Goal: Information Seeking & Learning: Find specific fact

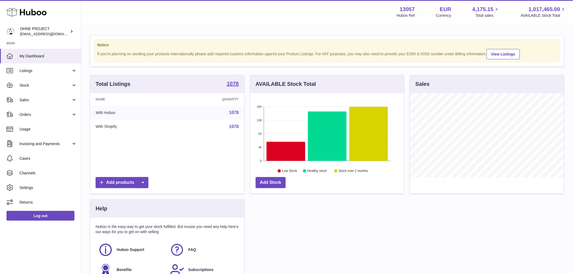
scroll to position [85, 154]
click at [239, 87] on div "Total Listings 1078" at bounding box center [167, 84] width 154 height 18
click at [233, 86] on strong "1078" at bounding box center [233, 83] width 12 height 5
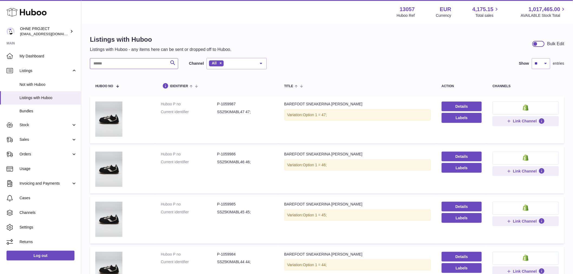
click at [141, 63] on input "text" at bounding box center [134, 63] width 88 height 11
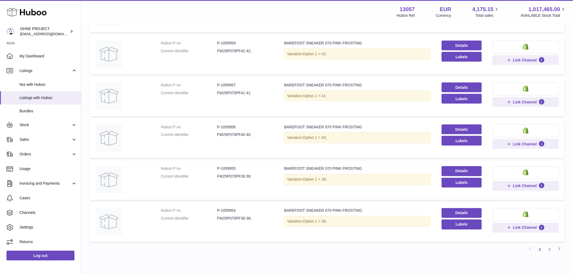
scroll to position [297, 0]
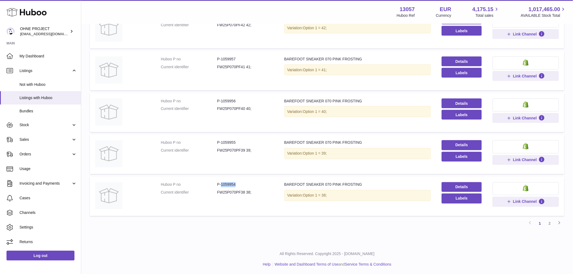
drag, startPoint x: 220, startPoint y: 183, endPoint x: 238, endPoint y: 183, distance: 18.1
click at [238, 183] on dd "P-1059954" at bounding box center [245, 184] width 56 height 5
copy dd "1059954"
drag, startPoint x: 220, startPoint y: 142, endPoint x: 244, endPoint y: 144, distance: 23.7
click at [244, 144] on dd "P-1059955" at bounding box center [245, 142] width 56 height 5
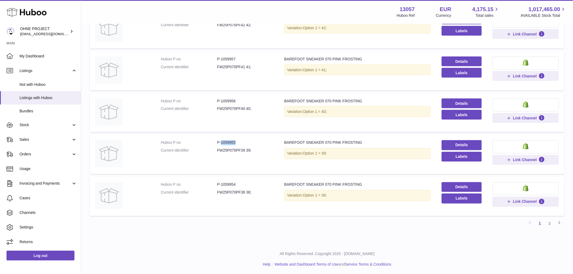
copy dd "1059955"
drag, startPoint x: 220, startPoint y: 98, endPoint x: 249, endPoint y: 101, distance: 29.1
click at [249, 101] on dd "P-1059956" at bounding box center [245, 101] width 56 height 5
copy dd "1059956"
click at [553, 222] on link "2" at bounding box center [550, 224] width 10 height 10
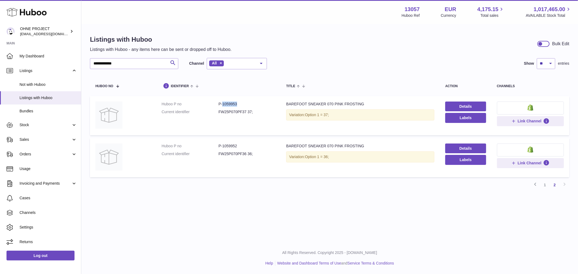
drag, startPoint x: 221, startPoint y: 104, endPoint x: 242, endPoint y: 104, distance: 20.9
click at [241, 104] on dd "P-1059953" at bounding box center [246, 104] width 57 height 5
copy dd "1059953"
click at [546, 183] on link "1" at bounding box center [545, 185] width 10 height 10
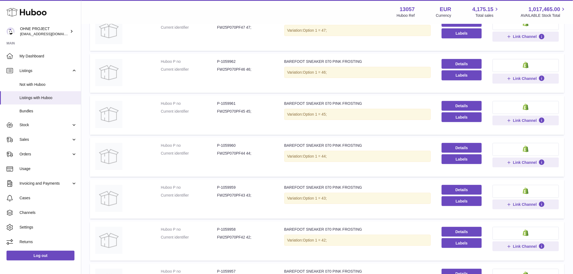
scroll to position [175, 0]
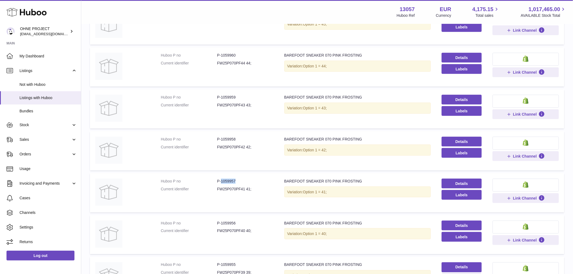
drag, startPoint x: 221, startPoint y: 180, endPoint x: 240, endPoint y: 179, distance: 19.2
click at [242, 182] on dd "P-1059957" at bounding box center [245, 181] width 56 height 5
copy dd "1059957"
click at [221, 137] on dd "P-1059958" at bounding box center [245, 139] width 56 height 5
drag, startPoint x: 220, startPoint y: 137, endPoint x: 238, endPoint y: 139, distance: 17.5
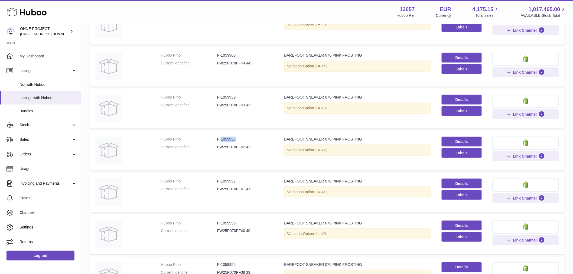
click at [237, 139] on dd "P-1059958" at bounding box center [245, 139] width 56 height 5
copy dd "1059958"
click at [267, 231] on dd "FW25P070PF40 40;" at bounding box center [245, 230] width 56 height 5
click at [223, 221] on dd "P-1059956" at bounding box center [245, 223] width 56 height 5
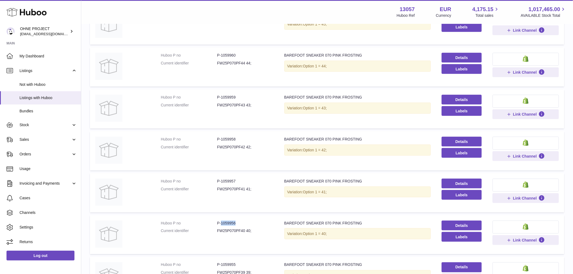
copy dd "1059956"
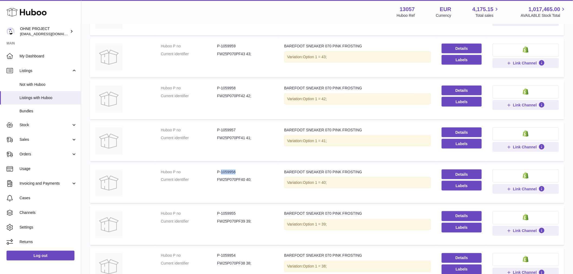
scroll to position [226, 0]
click at [228, 131] on dl "Huboo P no P-1059957 Current identifier FW25P070PF41 41;" at bounding box center [217, 135] width 113 height 16
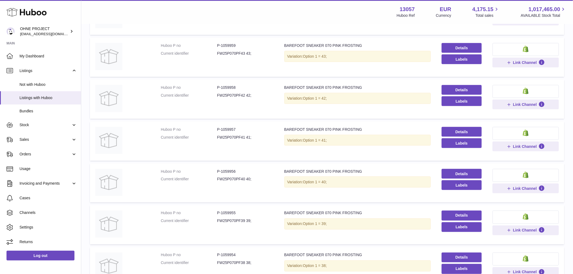
click at [226, 131] on dl "Huboo P no P-1059957 Current identifier FW25P070PF41 41;" at bounding box center [217, 135] width 113 height 16
click at [226, 131] on dd "P-1059957" at bounding box center [245, 129] width 56 height 5
click at [227, 128] on dd "P-1059957" at bounding box center [245, 129] width 56 height 5
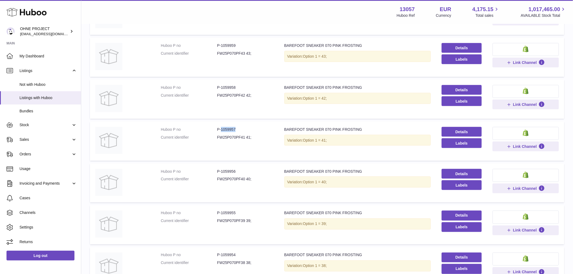
copy dd "1059957"
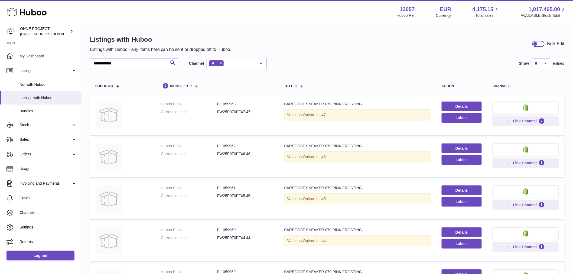
scroll to position [180, 0]
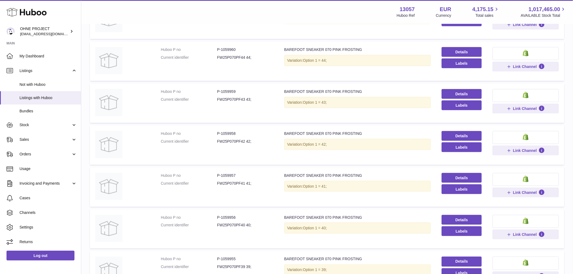
click at [254, 133] on dd "P-1059958" at bounding box center [245, 133] width 56 height 5
click at [233, 133] on dd "P-1059958" at bounding box center [245, 133] width 56 height 5
copy dd "1059958"
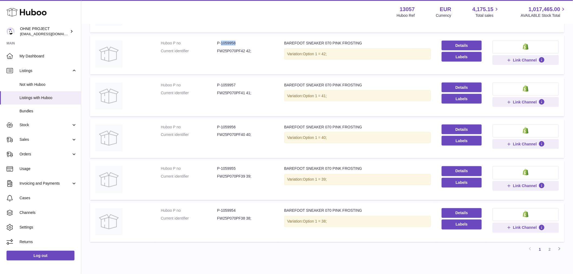
scroll to position [297, 0]
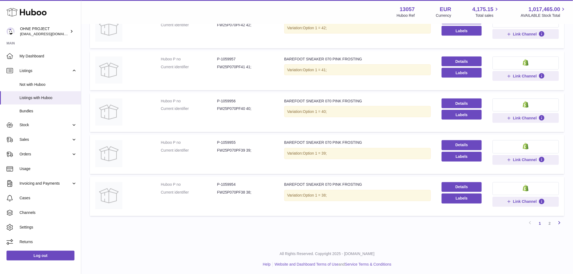
click at [560, 221] on icon at bounding box center [559, 223] width 7 height 7
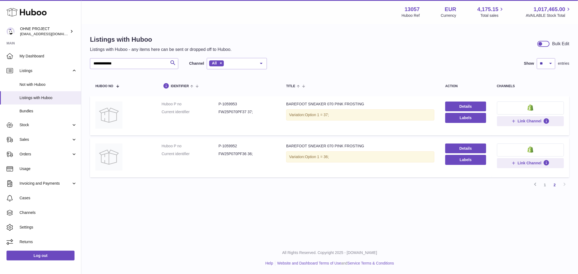
click at [228, 113] on dd "FW25P070PF37 37;" at bounding box center [246, 111] width 57 height 5
click at [228, 104] on dd "P-1059953" at bounding box center [246, 104] width 57 height 5
copy dd "1059953"
click at [546, 185] on link "1" at bounding box center [545, 185] width 10 height 10
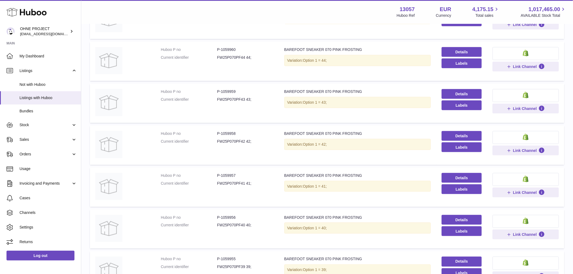
scroll to position [297, 0]
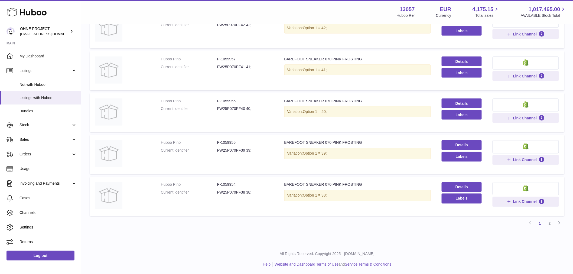
click at [235, 141] on dd "P-1059955" at bounding box center [245, 142] width 56 height 5
click at [226, 183] on dd "P-1059954" at bounding box center [245, 184] width 56 height 5
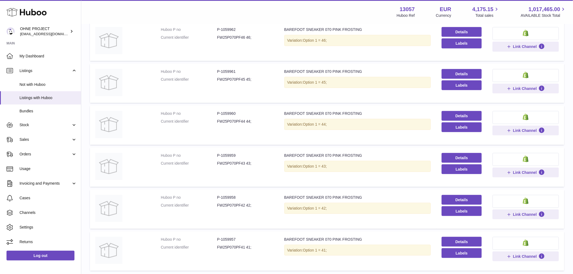
scroll to position [86, 0]
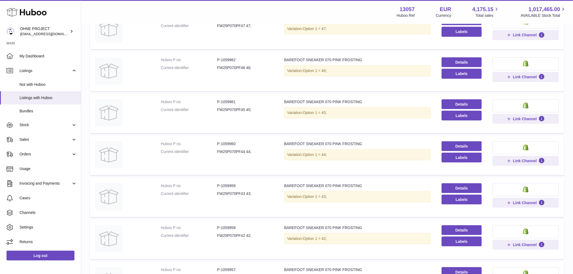
click at [228, 61] on dd "P-1059962" at bounding box center [245, 59] width 56 height 5
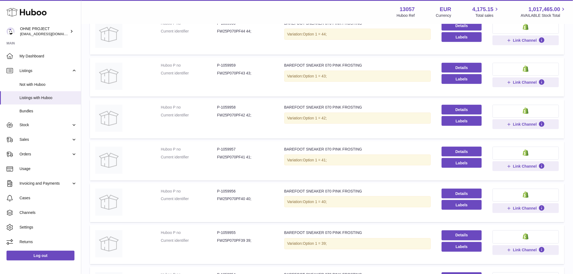
click at [225, 107] on dd "P-1059958" at bounding box center [245, 107] width 56 height 5
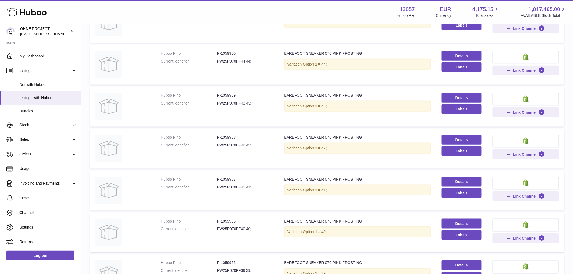
click at [224, 52] on dd "P-1059960" at bounding box center [245, 53] width 56 height 5
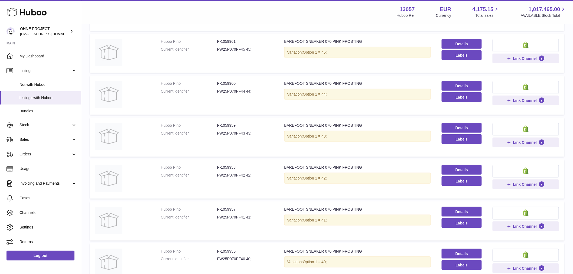
click at [225, 40] on dd "P-1059961" at bounding box center [245, 41] width 56 height 5
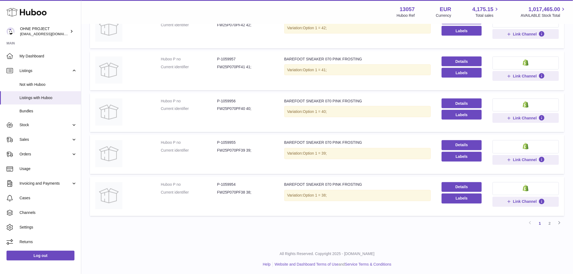
drag, startPoint x: 562, startPoint y: 222, endPoint x: 534, endPoint y: 224, distance: 27.7
click at [562, 222] on icon at bounding box center [559, 223] width 7 height 7
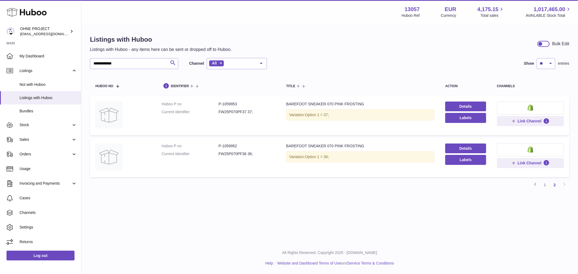
click at [231, 102] on dd "P-1059953" at bounding box center [246, 104] width 57 height 5
click at [533, 183] on icon at bounding box center [535, 184] width 7 height 7
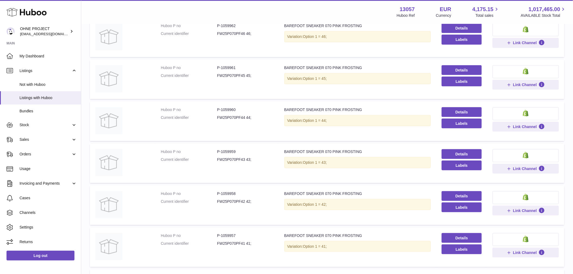
scroll to position [150, 0]
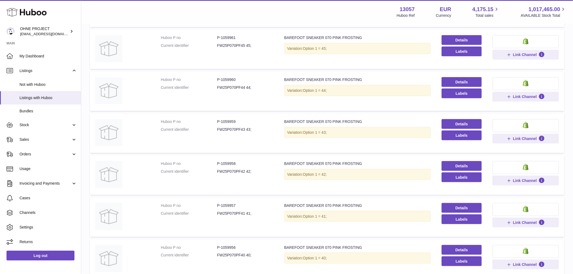
click at [226, 121] on dd "P-1059959" at bounding box center [245, 121] width 56 height 5
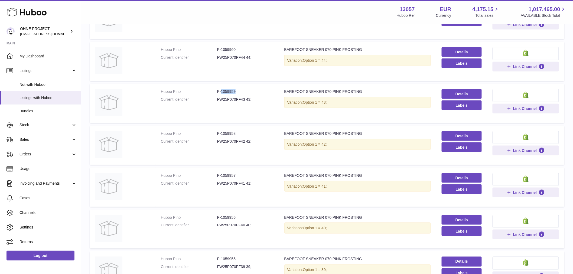
scroll to position [241, 0]
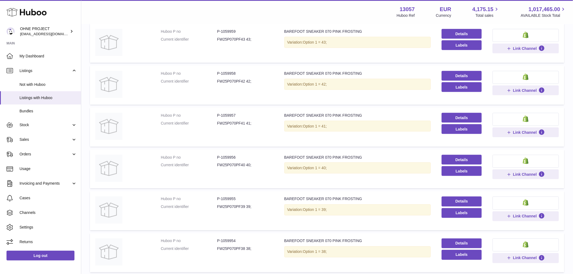
click at [228, 116] on dd "P-1059957" at bounding box center [245, 115] width 56 height 5
click at [226, 116] on dd "P-1059957" at bounding box center [245, 115] width 56 height 5
click at [224, 157] on dd "P-1059956" at bounding box center [245, 157] width 56 height 5
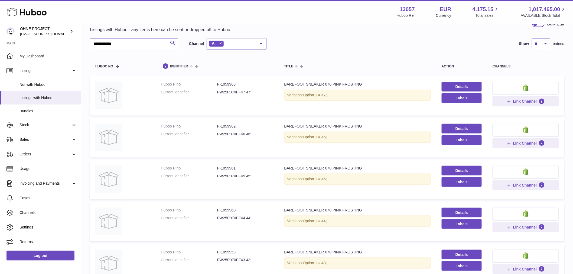
scroll to position [18, 0]
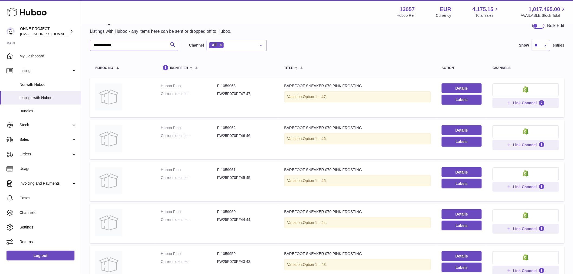
click at [131, 46] on input "**********" at bounding box center [134, 45] width 88 height 11
type input "*"
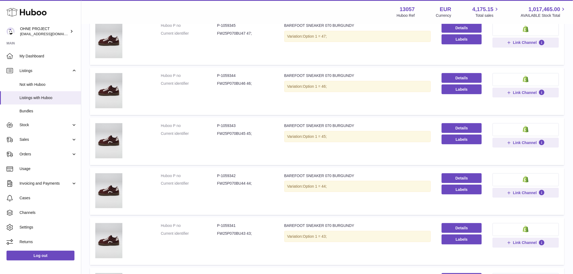
scroll to position [139, 0]
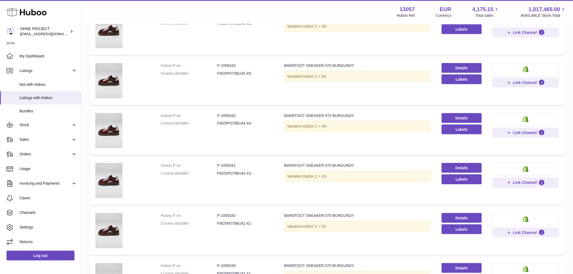
click at [230, 166] on dd "P-1059341" at bounding box center [245, 165] width 56 height 5
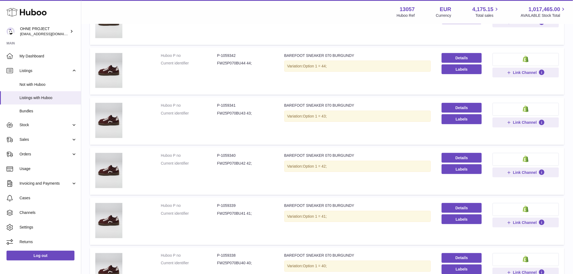
click at [232, 206] on dd "P-1059339" at bounding box center [245, 205] width 56 height 5
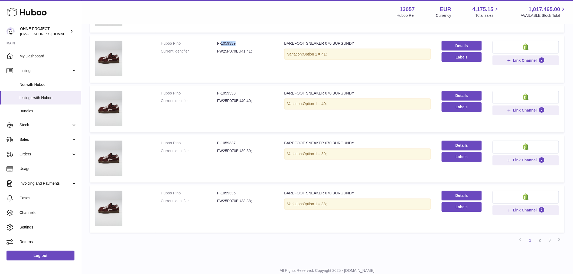
scroll to position [378, 0]
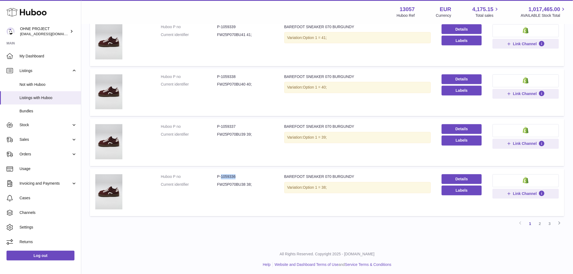
drag, startPoint x: 220, startPoint y: 175, endPoint x: 244, endPoint y: 170, distance: 23.9
click at [243, 171] on td "Huboo P no P-1059336 Current identifier FW25P070BU38 38;" at bounding box center [217, 192] width 124 height 47
click at [541, 221] on link "2" at bounding box center [540, 224] width 10 height 10
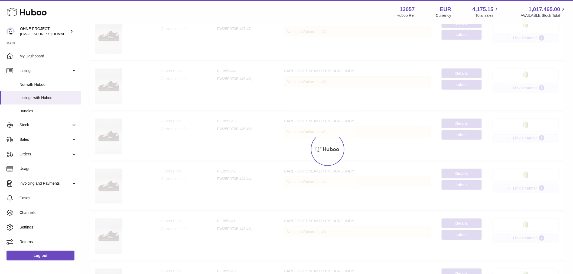
scroll to position [24, 0]
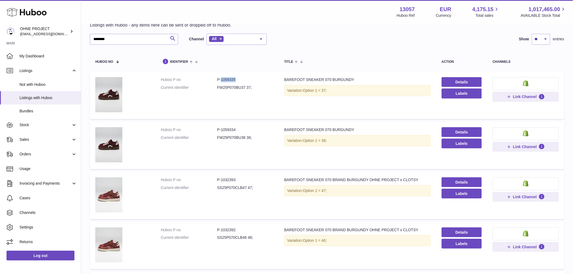
drag, startPoint x: 231, startPoint y: 79, endPoint x: 242, endPoint y: 78, distance: 10.7
click at [242, 78] on dd "P-1059335" at bounding box center [245, 79] width 56 height 5
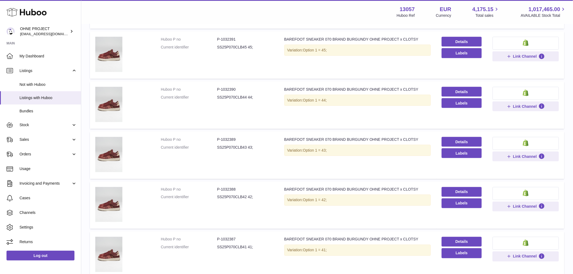
scroll to position [378, 0]
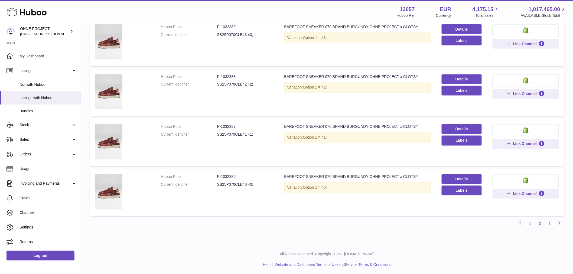
click at [531, 223] on link "1" at bounding box center [530, 224] width 10 height 10
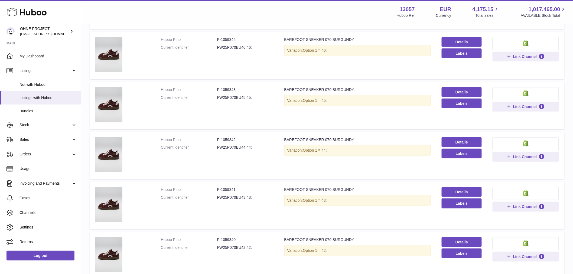
scroll to position [205, 0]
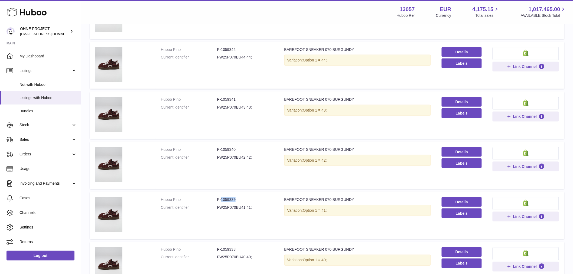
drag, startPoint x: 220, startPoint y: 196, endPoint x: 251, endPoint y: 196, distance: 30.9
click at [251, 197] on dd "P-1059339" at bounding box center [245, 199] width 56 height 5
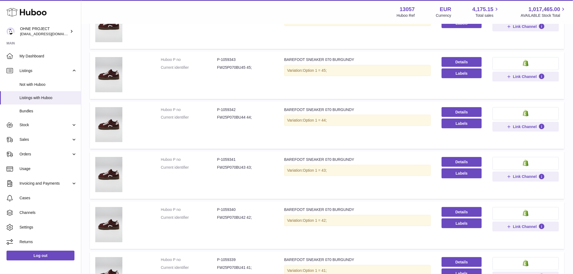
click at [222, 58] on dd "P-1059343" at bounding box center [245, 59] width 56 height 5
drag, startPoint x: 220, startPoint y: 58, endPoint x: 245, endPoint y: 58, distance: 24.6
click at [245, 58] on dd "P-1059343" at bounding box center [245, 59] width 56 height 5
drag, startPoint x: 220, startPoint y: 209, endPoint x: 238, endPoint y: 206, distance: 18.0
click at [238, 207] on dd "P-1059340" at bounding box center [245, 209] width 56 height 5
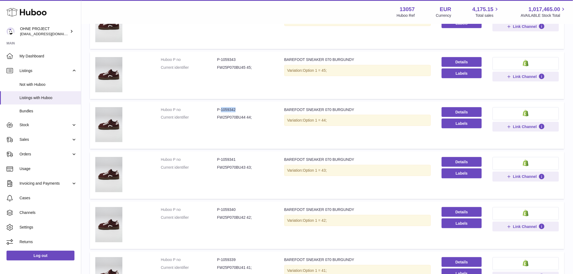
drag, startPoint x: 222, startPoint y: 109, endPoint x: 243, endPoint y: 109, distance: 21.7
click at [243, 109] on dd "P-1059342" at bounding box center [245, 109] width 56 height 5
drag, startPoint x: 220, startPoint y: 158, endPoint x: 239, endPoint y: 155, distance: 19.3
click at [238, 156] on td "Huboo P no P-1059341 Current identifier FW25P070BU43 43;" at bounding box center [217, 175] width 124 height 47
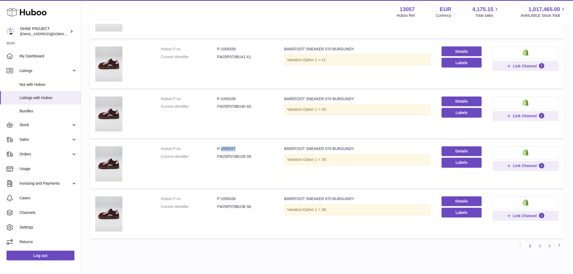
drag, startPoint x: 220, startPoint y: 147, endPoint x: 248, endPoint y: 146, distance: 27.9
click at [248, 147] on dd "P-1059337" at bounding box center [245, 149] width 56 height 5
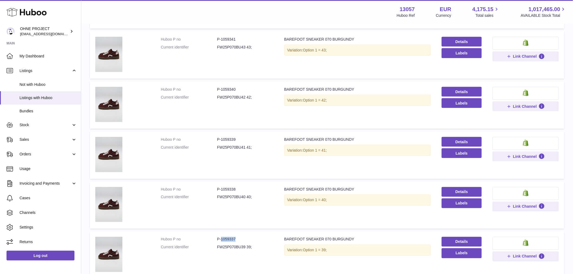
scroll to position [175, 0]
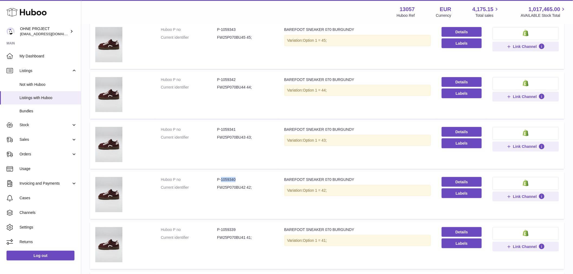
drag, startPoint x: 220, startPoint y: 177, endPoint x: 257, endPoint y: 175, distance: 36.9
click at [257, 175] on td "Huboo P no P-1059340 Current identifier FW25P070BU42 42;" at bounding box center [217, 195] width 124 height 47
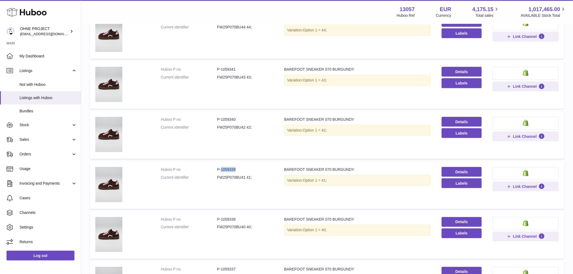
drag, startPoint x: 220, startPoint y: 167, endPoint x: 238, endPoint y: 165, distance: 17.4
click at [238, 165] on td "Huboo P no P-1059339 Current identifier FW25P070BU41 41;" at bounding box center [217, 185] width 124 height 47
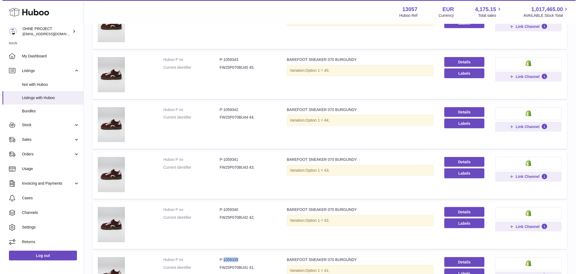
scroll to position [0, 0]
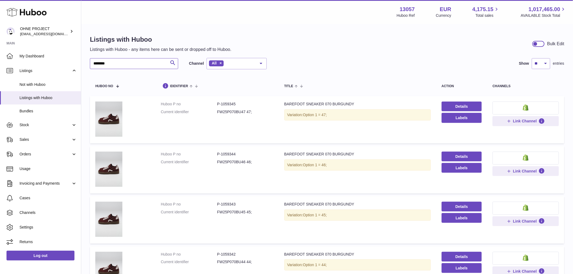
drag, startPoint x: 98, startPoint y: 66, endPoint x: 81, endPoint y: 67, distance: 17.4
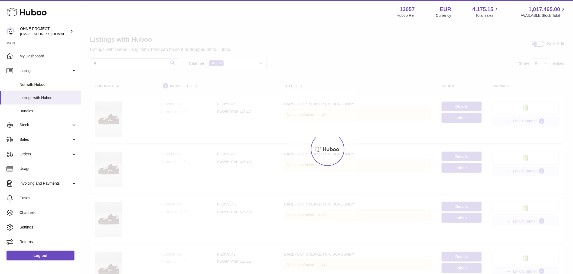
type input "**"
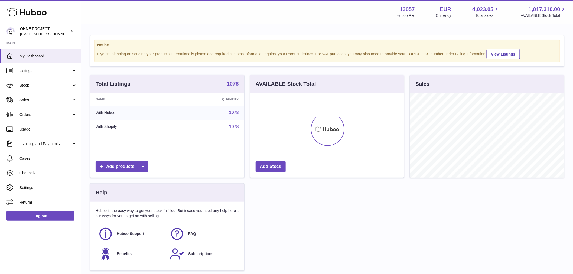
scroll to position [85, 154]
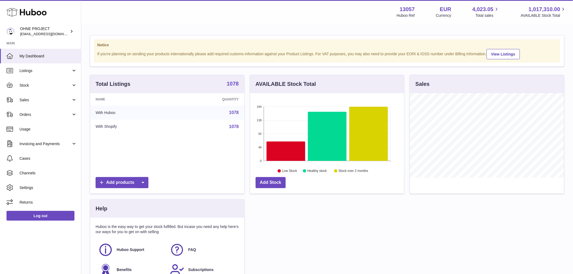
click at [231, 86] on strong "1078" at bounding box center [233, 83] width 12 height 5
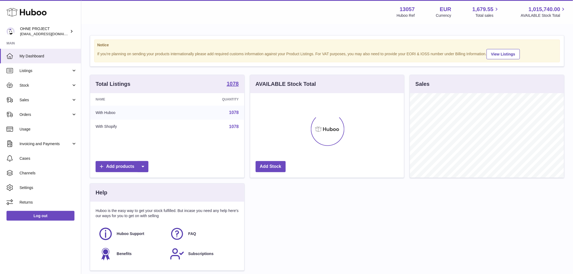
scroll to position [85, 154]
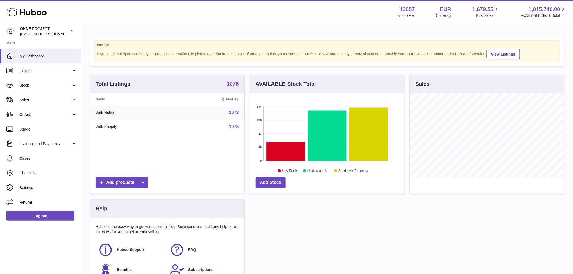
click at [235, 86] on strong "1078" at bounding box center [233, 83] width 12 height 5
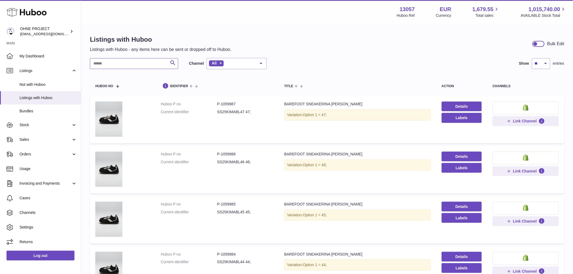
click at [126, 60] on input "text" at bounding box center [134, 63] width 88 height 11
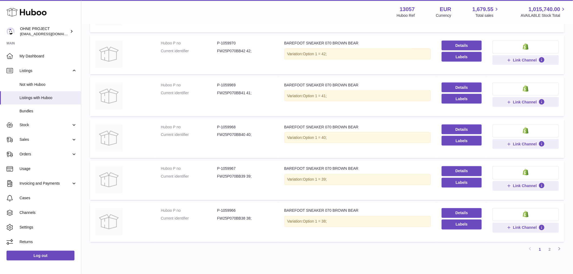
scroll to position [297, 0]
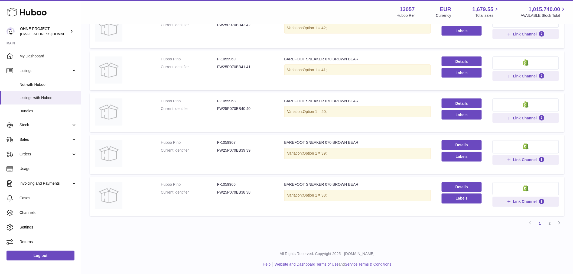
type input "**********"
drag, startPoint x: 221, startPoint y: 184, endPoint x: 241, endPoint y: 184, distance: 20.3
click at [241, 184] on dd "P-1059966" at bounding box center [245, 184] width 56 height 5
copy dd "1059966"
click at [548, 226] on link "2" at bounding box center [550, 224] width 10 height 10
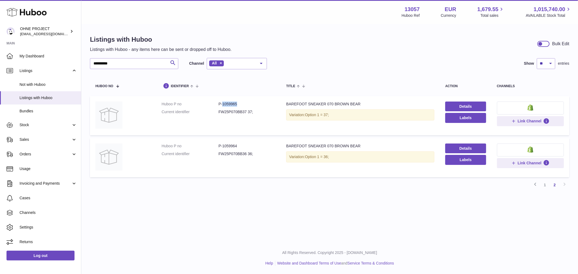
drag, startPoint x: 221, startPoint y: 104, endPoint x: 249, endPoint y: 104, distance: 28.2
click at [249, 104] on dd "P-1059965" at bounding box center [246, 104] width 57 height 5
copy dd "1059965"
click at [544, 184] on link "1" at bounding box center [545, 185] width 10 height 10
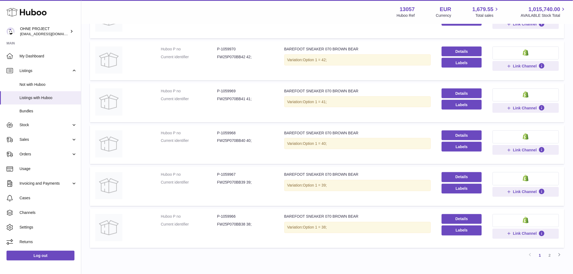
scroll to position [295, 0]
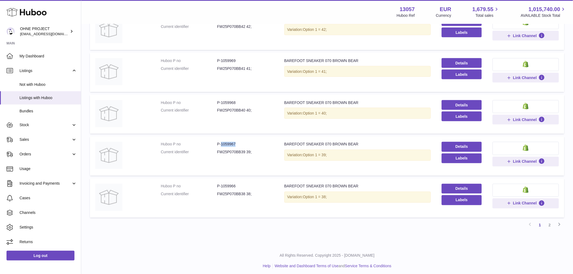
drag, startPoint x: 221, startPoint y: 143, endPoint x: 246, endPoint y: 144, distance: 25.2
click at [246, 143] on dd "P-1059967" at bounding box center [245, 144] width 56 height 5
click at [221, 59] on dd "P-1059969" at bounding box center [245, 60] width 56 height 5
drag, startPoint x: 220, startPoint y: 59, endPoint x: 251, endPoint y: 60, distance: 30.4
click at [250, 60] on dd "P-1059969" at bounding box center [245, 60] width 56 height 5
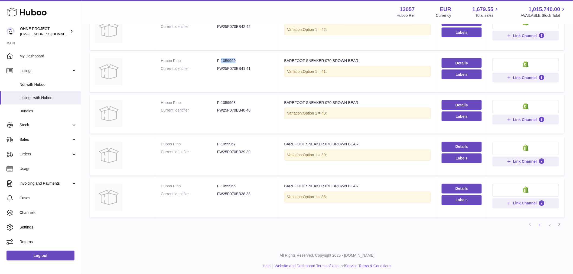
copy dd "1059969"
drag, startPoint x: 220, startPoint y: 100, endPoint x: 261, endPoint y: 99, distance: 40.6
click at [261, 99] on td "Huboo P no P-1059968 Current identifier FW25P070BB40 40;" at bounding box center [217, 114] width 124 height 39
copy dd "1059968"
drag, startPoint x: 220, startPoint y: 59, endPoint x: 251, endPoint y: 60, distance: 30.9
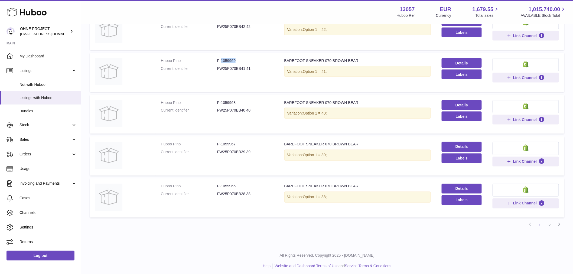
click at [251, 60] on dd "P-1059969" at bounding box center [245, 60] width 56 height 5
copy dd "1059969"
drag, startPoint x: 220, startPoint y: 101, endPoint x: 245, endPoint y: 101, distance: 24.9
click at [245, 101] on dd "P-1059968" at bounding box center [245, 102] width 56 height 5
copy dd "1059968"
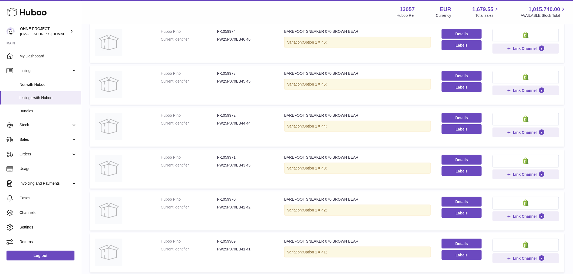
scroll to position [24, 0]
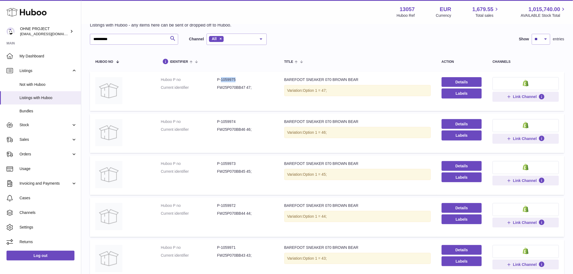
drag, startPoint x: 220, startPoint y: 80, endPoint x: 248, endPoint y: 80, distance: 27.1
click at [248, 80] on dd "P-1059975" at bounding box center [245, 79] width 56 height 5
copy dd "1059975"
